Goal: Transaction & Acquisition: Purchase product/service

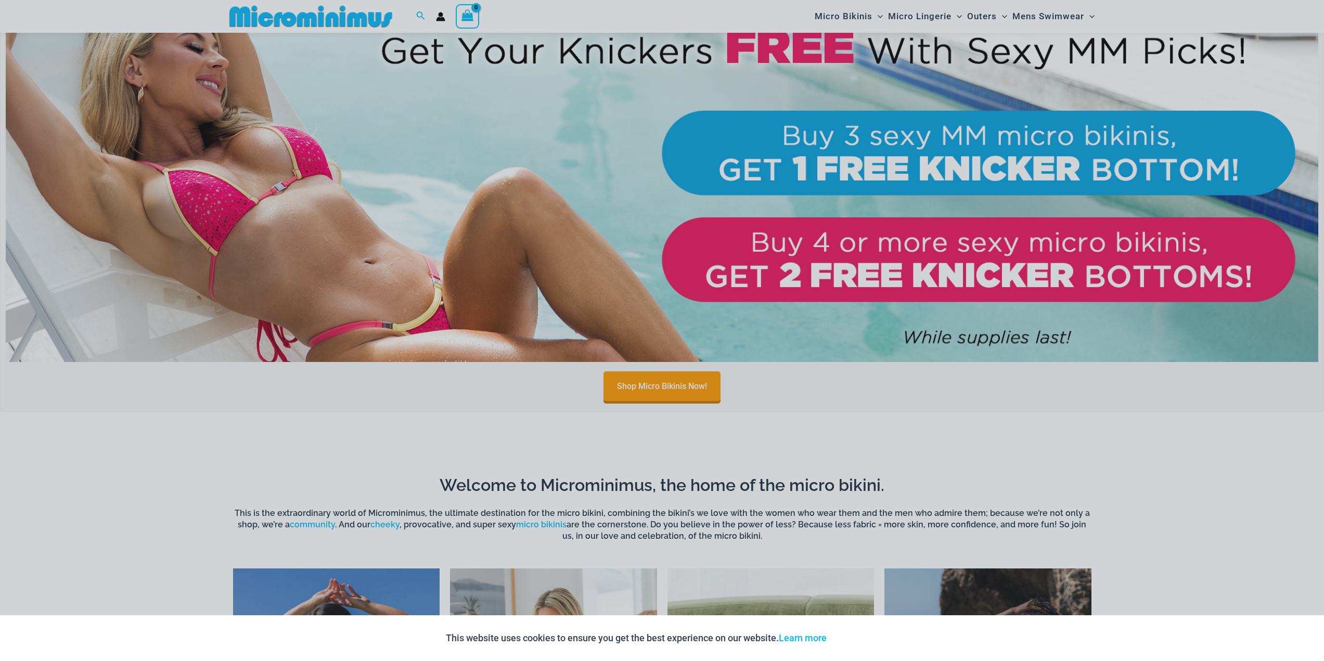
scroll to position [1083, 0]
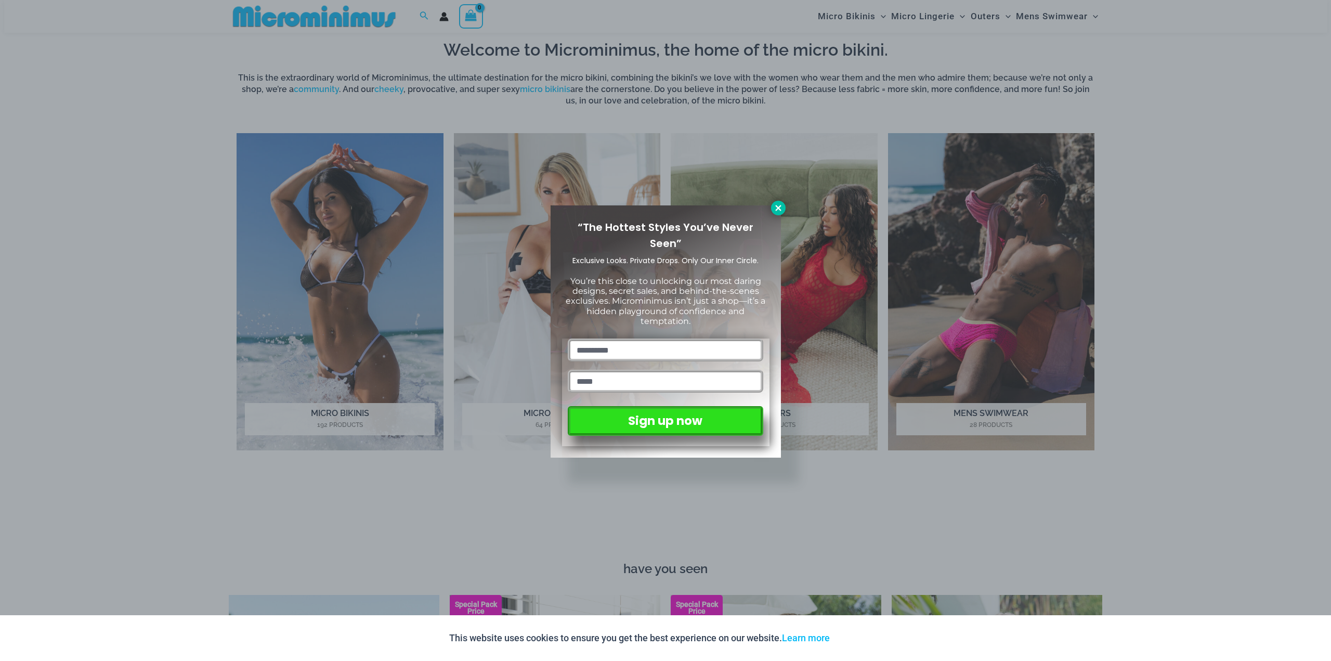
click at [781, 205] on icon at bounding box center [778, 208] width 6 height 6
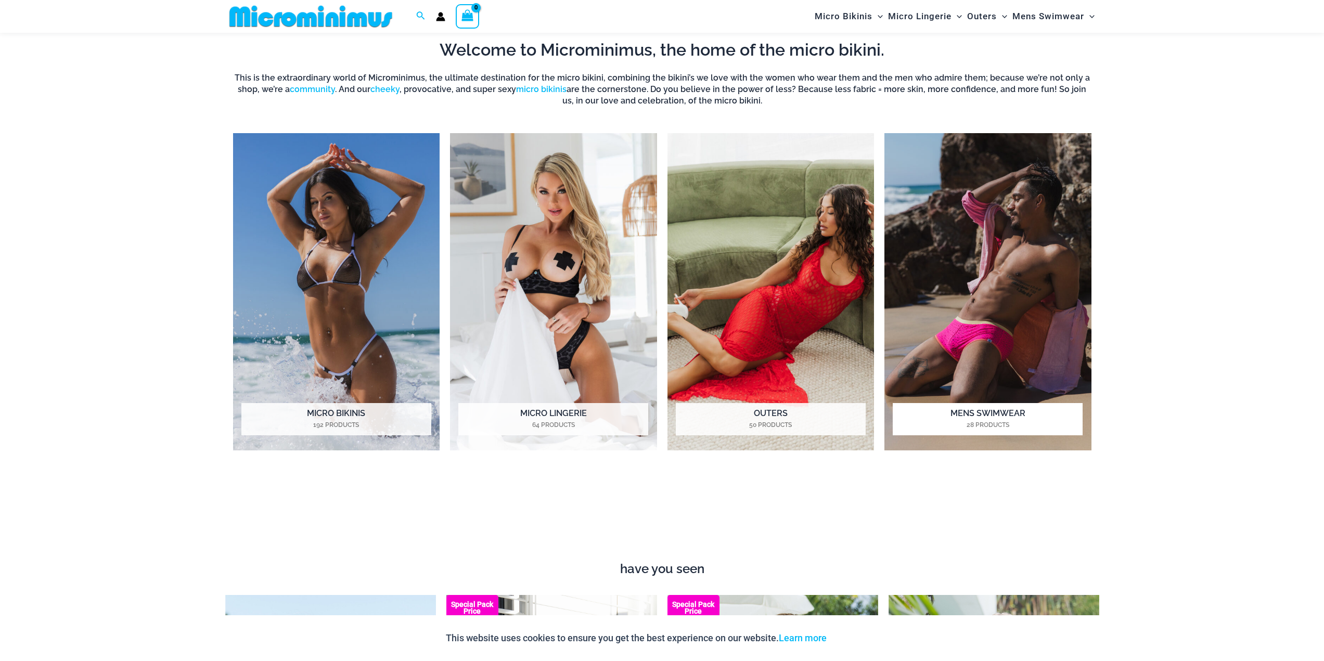
click at [1062, 421] on mark "28 Products" at bounding box center [987, 424] width 190 height 9
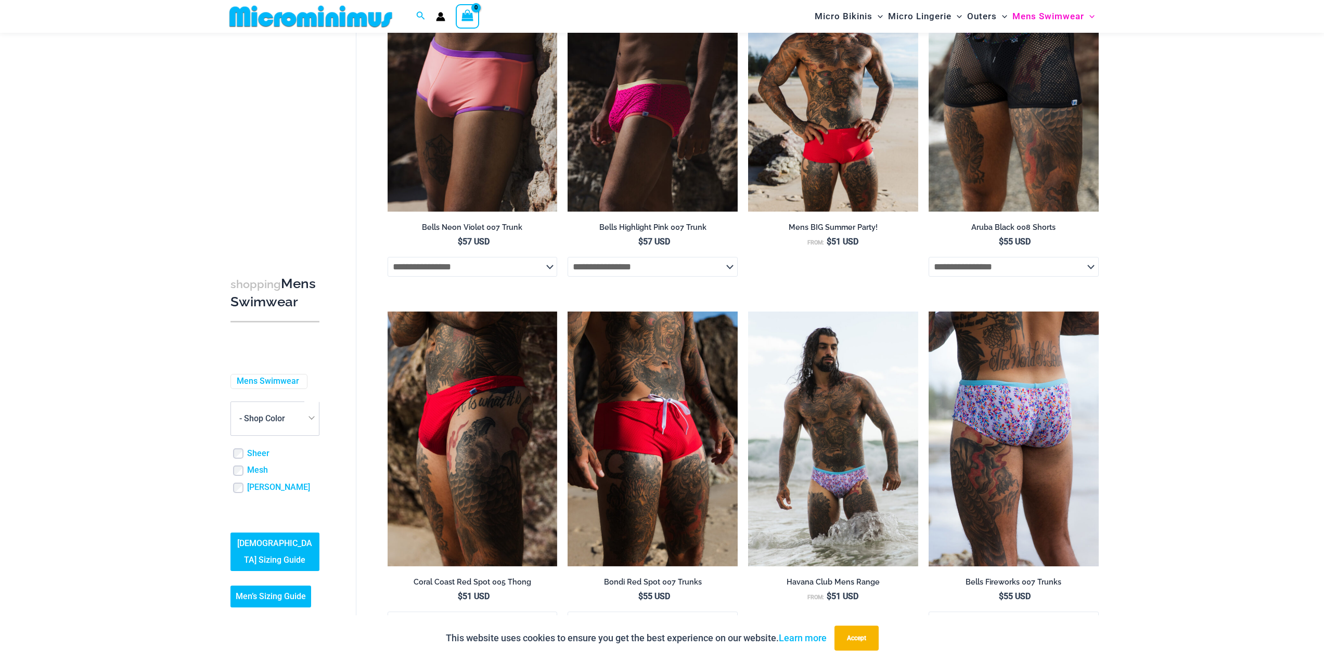
scroll to position [488, 0]
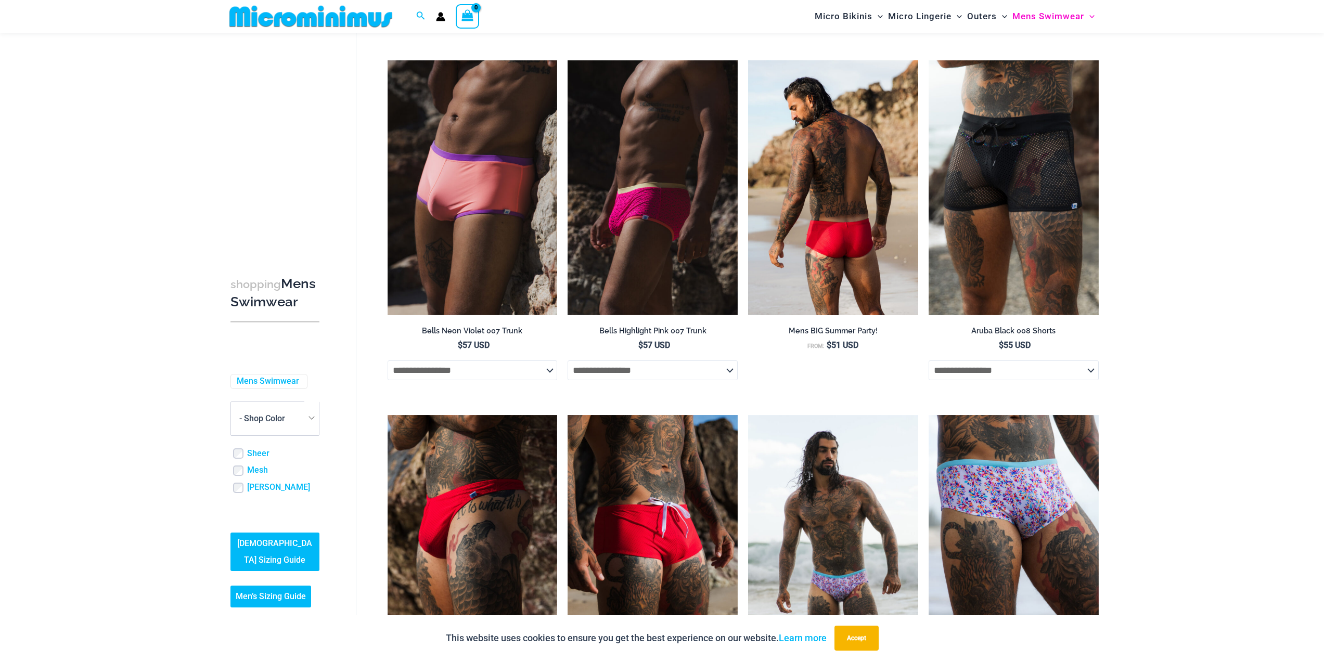
click at [809, 147] on img at bounding box center [833, 187] width 170 height 255
